Goal: Task Accomplishment & Management: Use online tool/utility

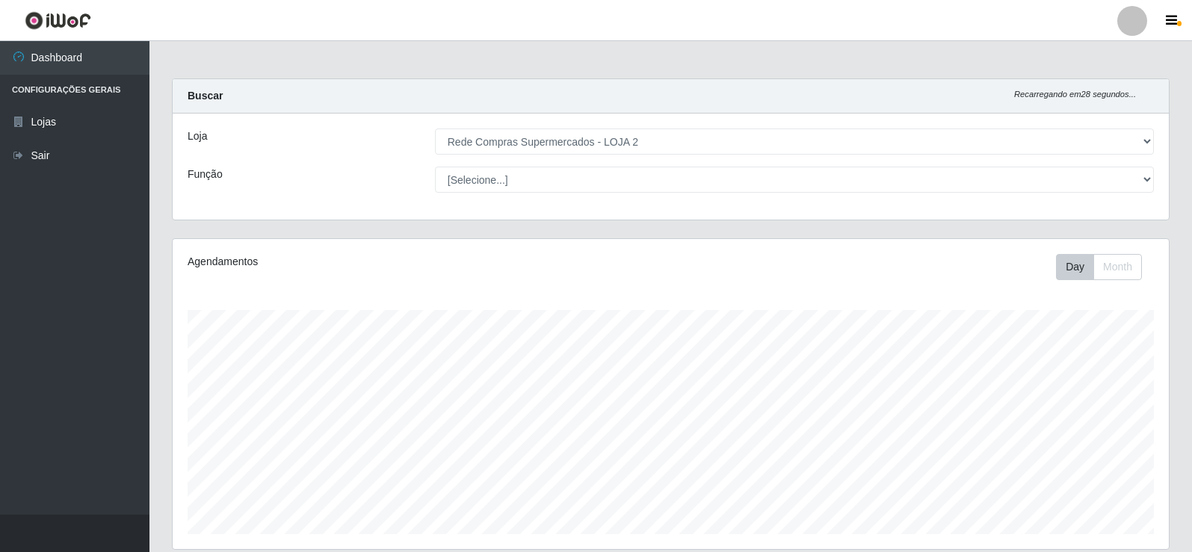
select select "161"
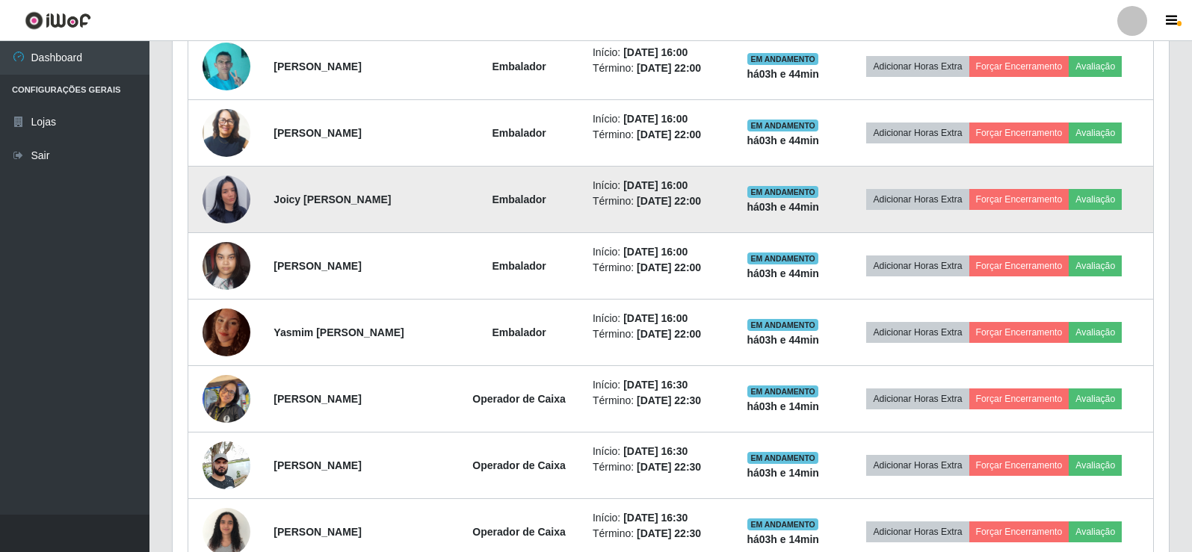
scroll to position [822, 0]
click at [212, 201] on img at bounding box center [226, 198] width 48 height 85
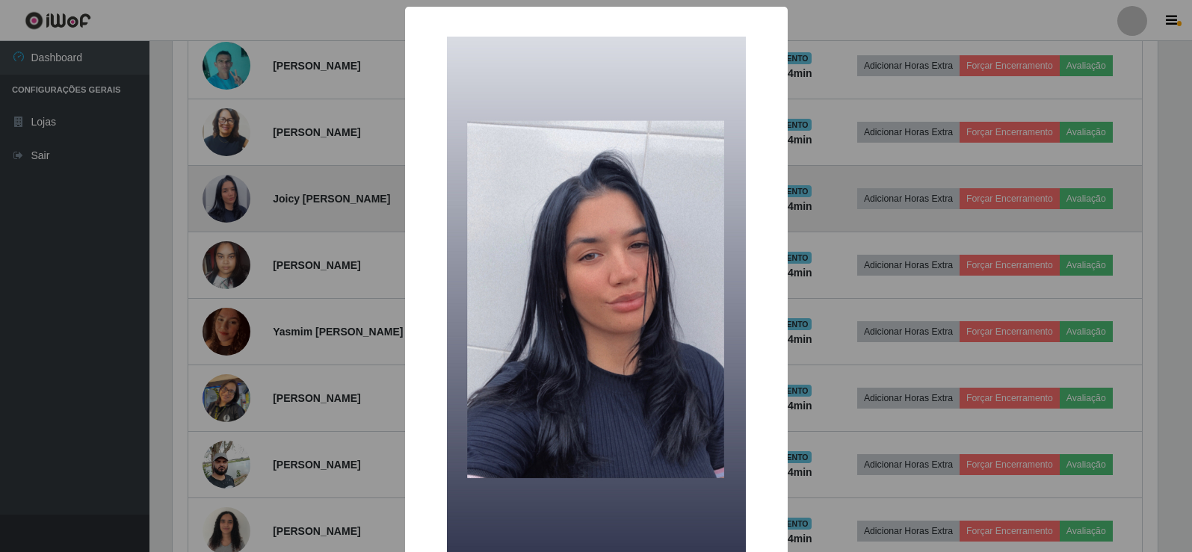
scroll to position [310, 988]
click at [212, 201] on div "× OK Cancel" at bounding box center [597, 276] width 1195 height 552
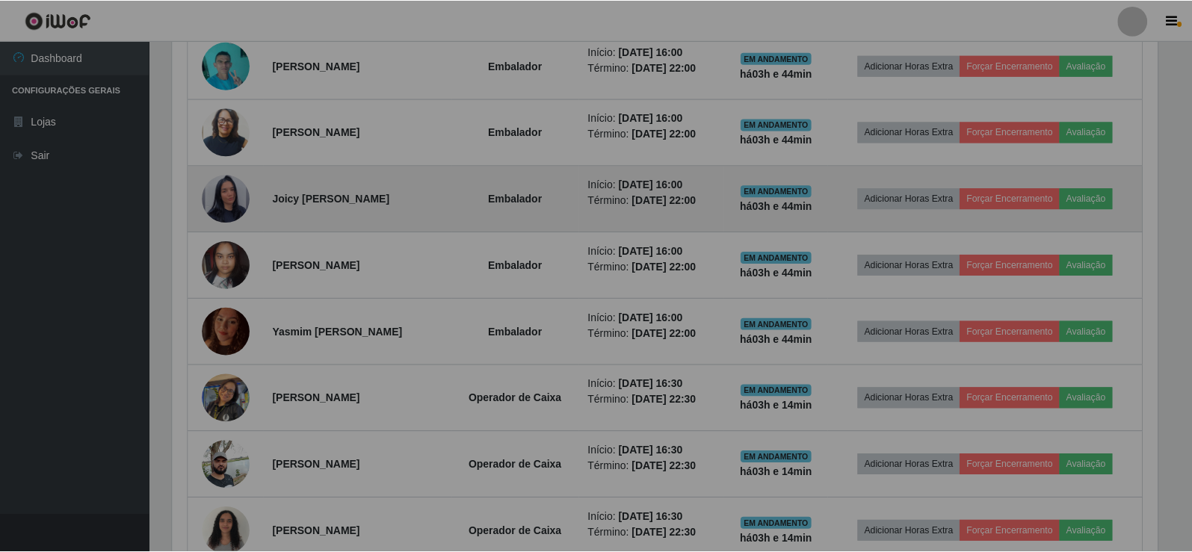
scroll to position [310, 996]
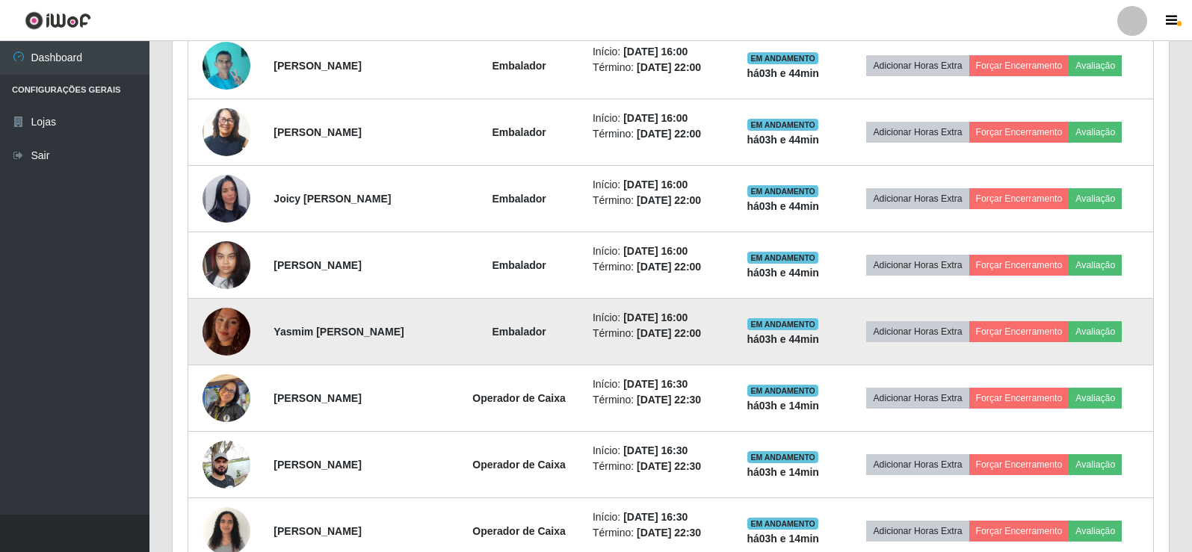
click at [229, 332] on img at bounding box center [226, 332] width 48 height 64
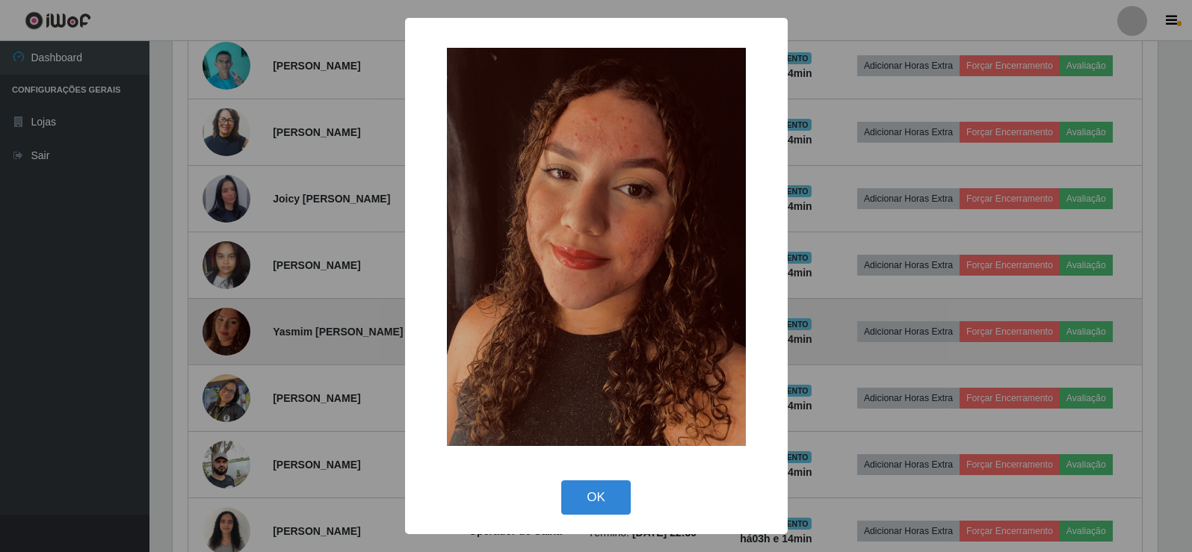
scroll to position [310, 988]
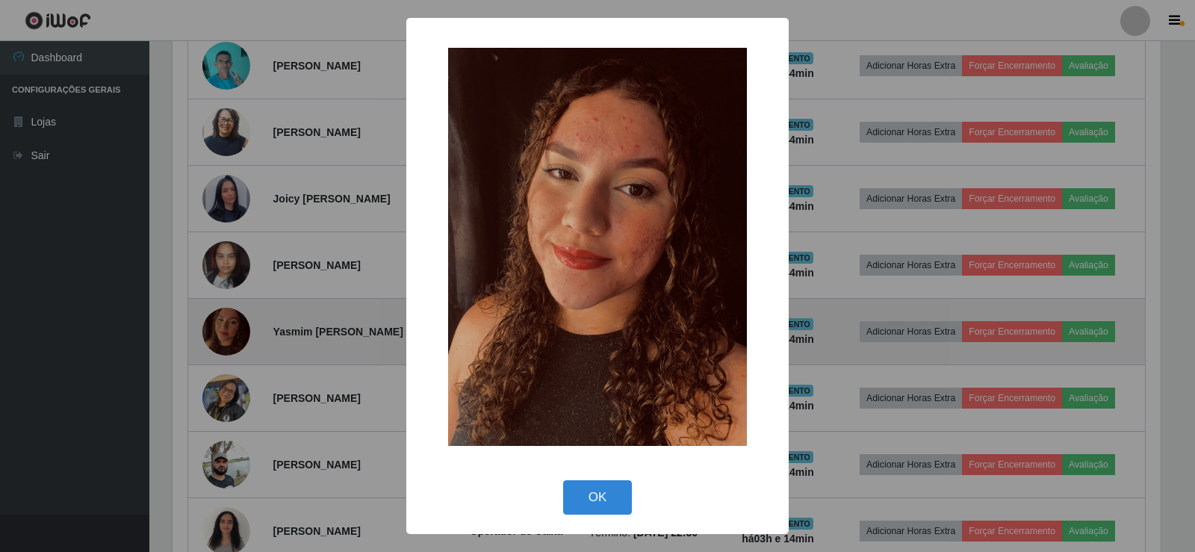
click at [229, 332] on div "× OK Cancel" at bounding box center [597, 276] width 1195 height 552
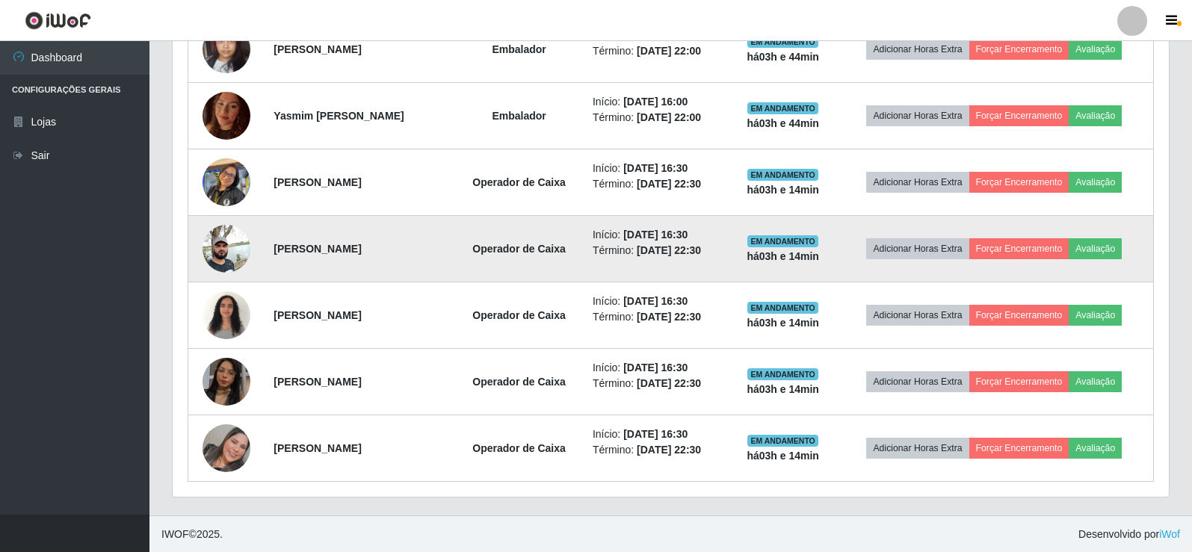
scroll to position [1038, 0]
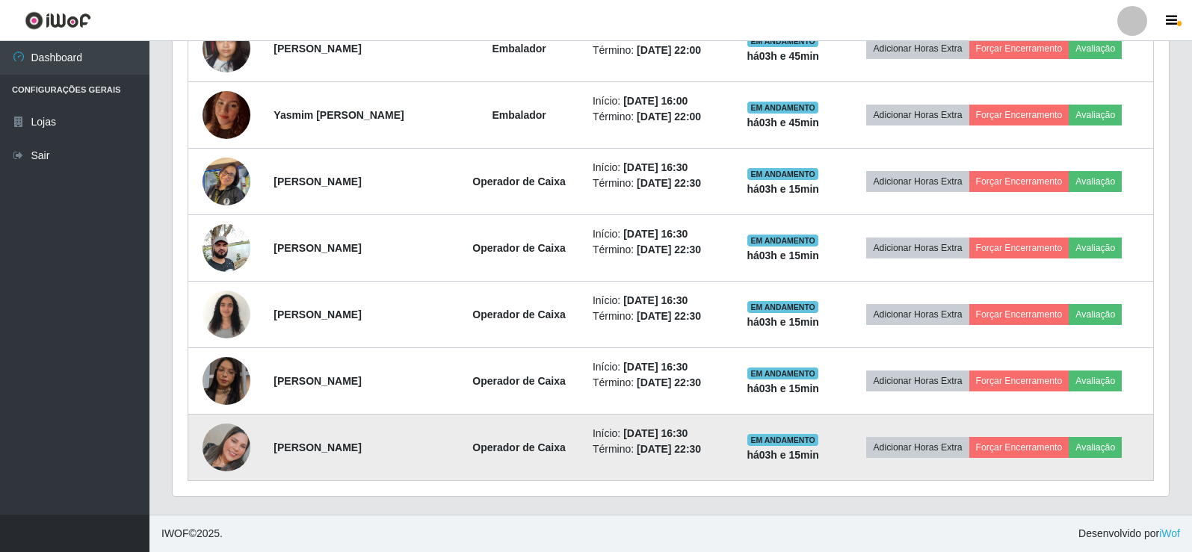
click at [224, 439] on img at bounding box center [226, 448] width 48 height 48
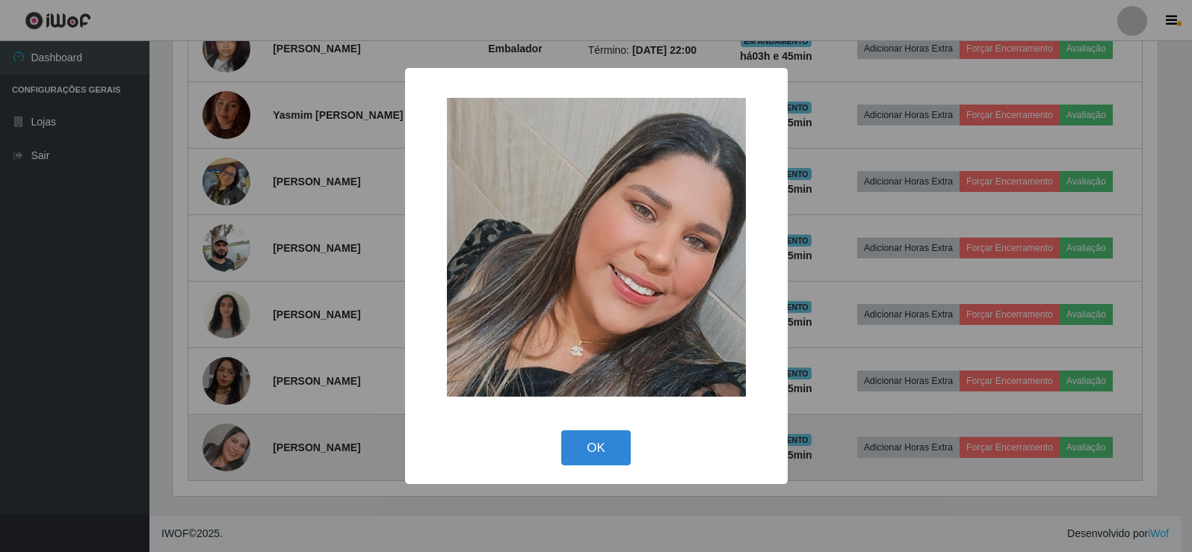
scroll to position [310, 988]
click at [224, 439] on div "× OK Cancel" at bounding box center [597, 276] width 1195 height 552
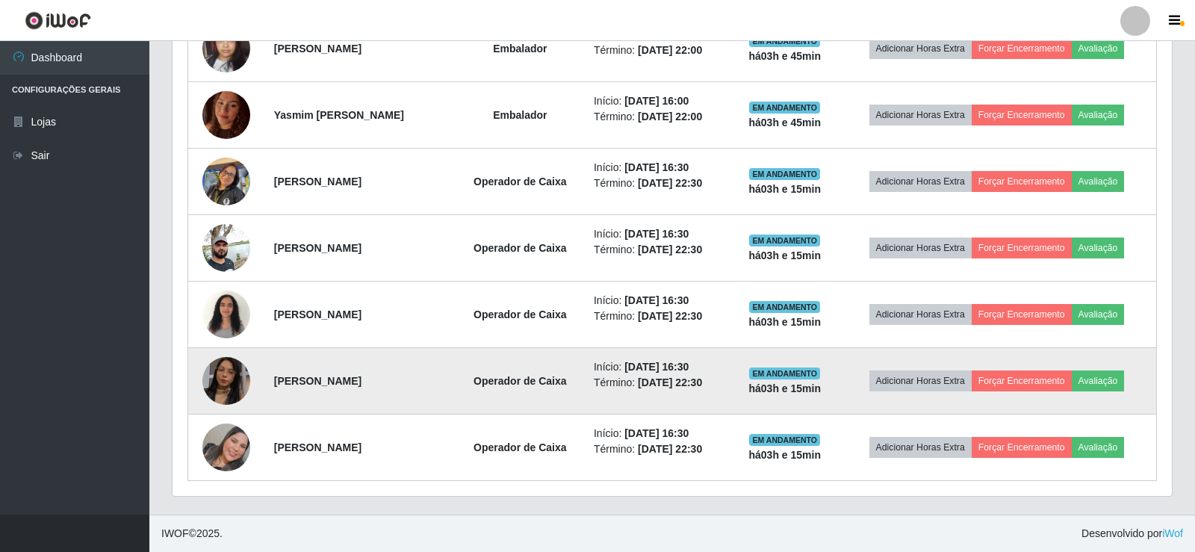
scroll to position [310, 996]
click at [217, 369] on img at bounding box center [226, 380] width 48 height 85
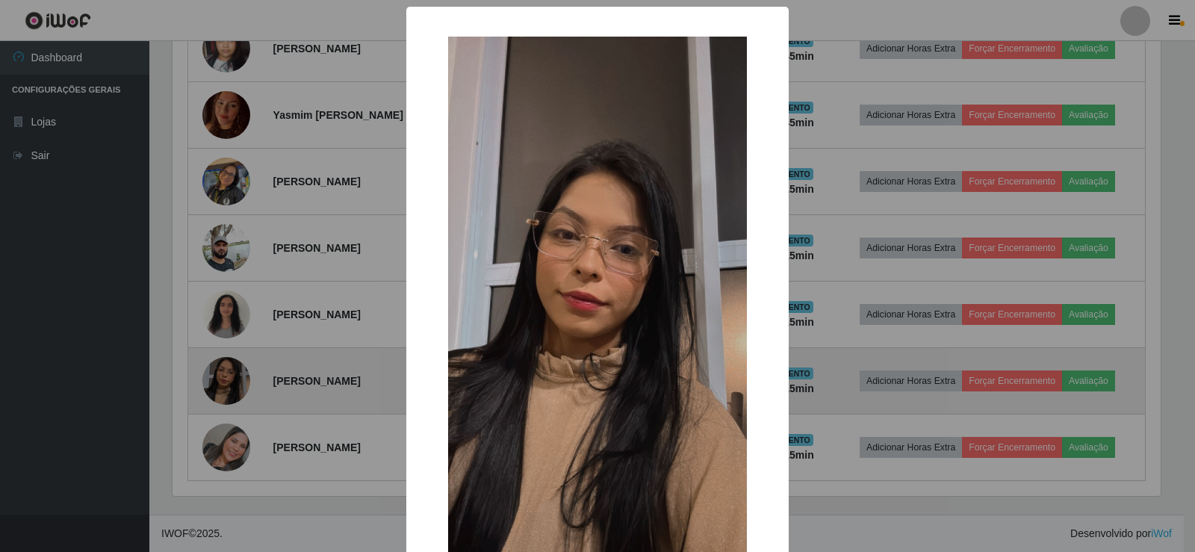
click at [217, 369] on div "× OK Cancel" at bounding box center [597, 276] width 1195 height 552
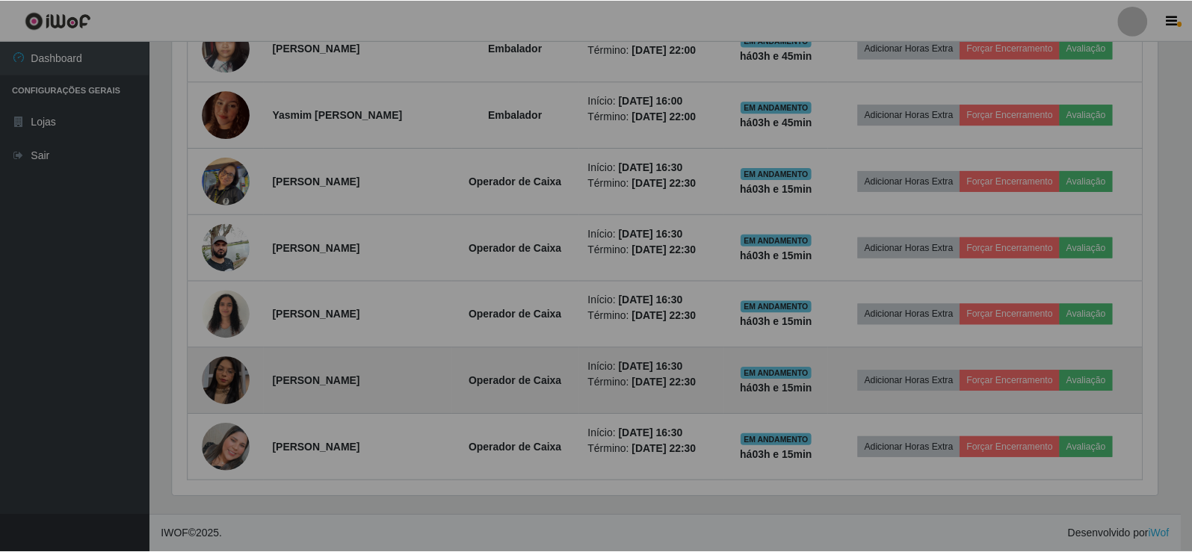
scroll to position [310, 996]
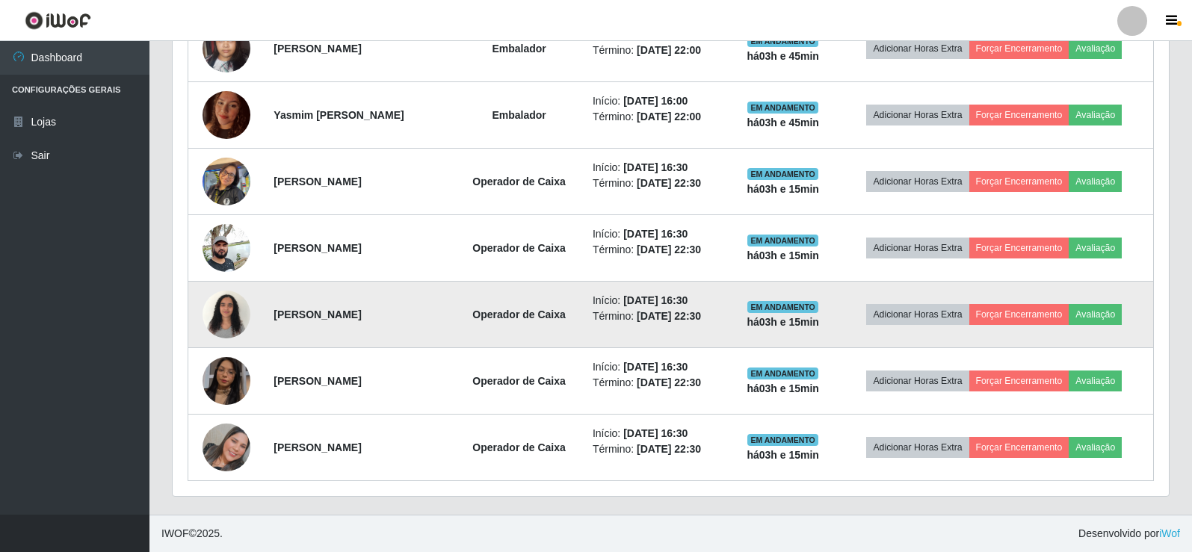
click at [223, 335] on img at bounding box center [226, 314] width 48 height 64
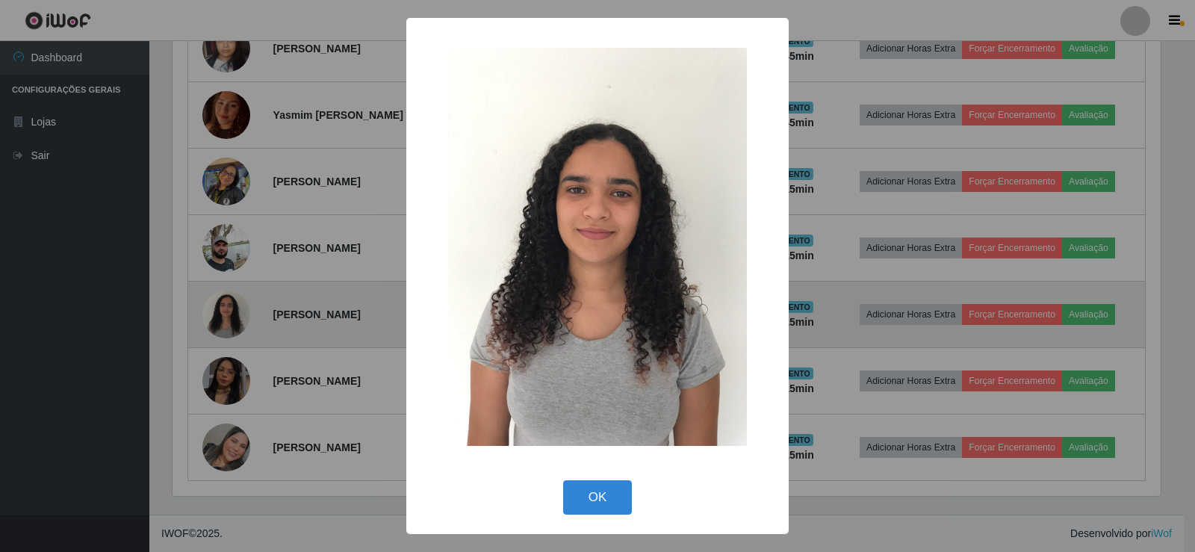
click at [223, 335] on div "× OK Cancel" at bounding box center [597, 276] width 1195 height 552
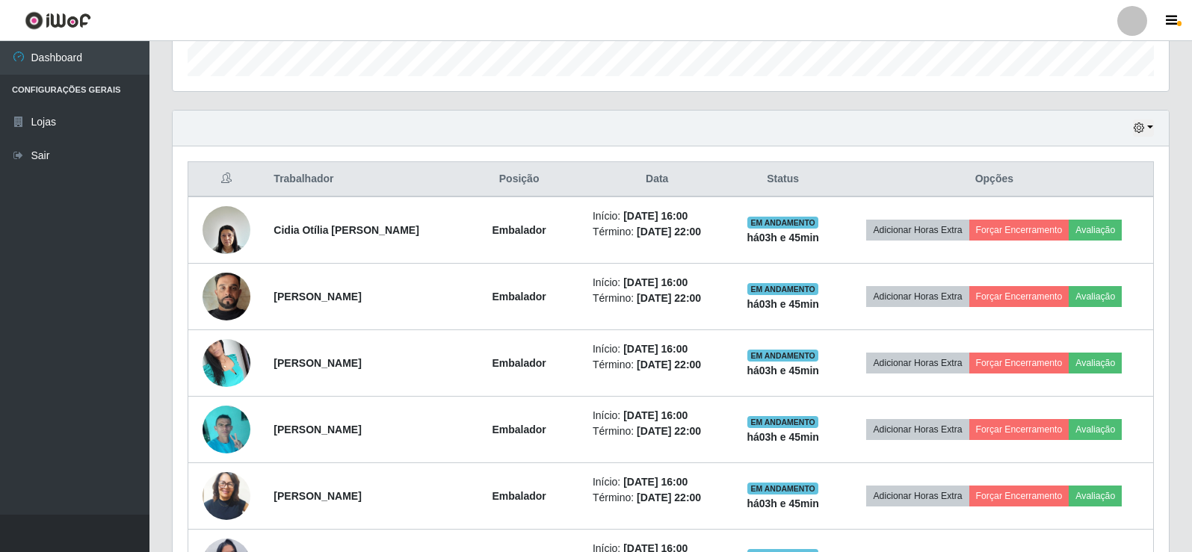
scroll to position [441, 0]
